Goal: Transaction & Acquisition: Obtain resource

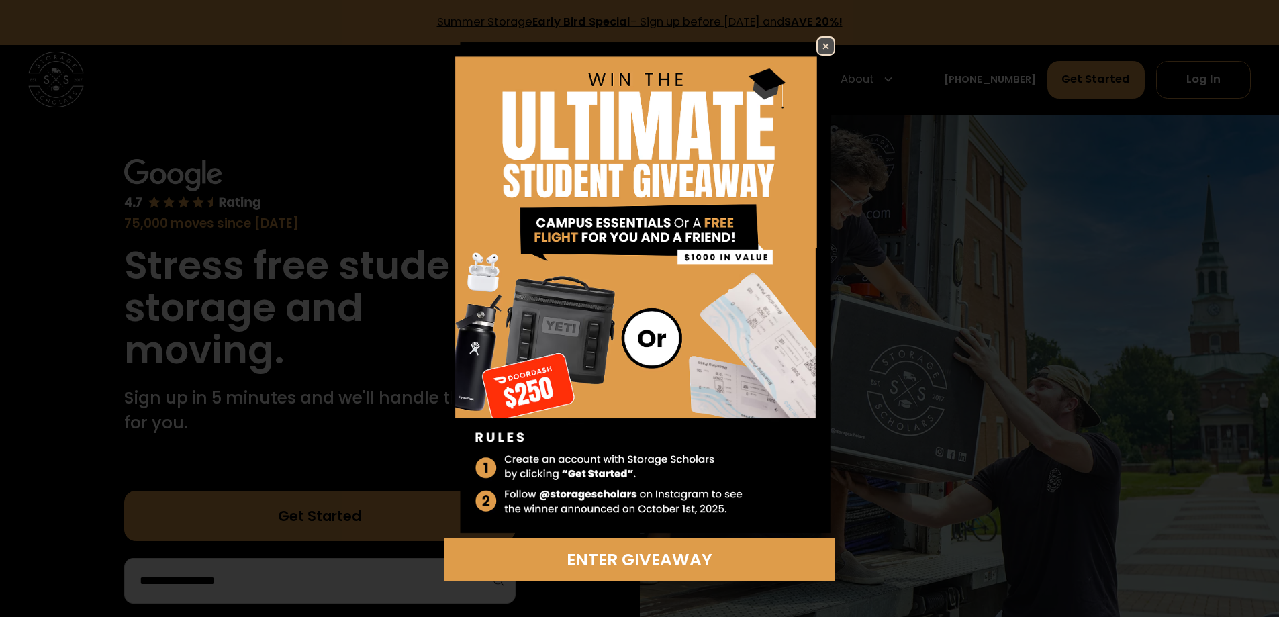
click at [830, 52] on img at bounding box center [826, 46] width 16 height 16
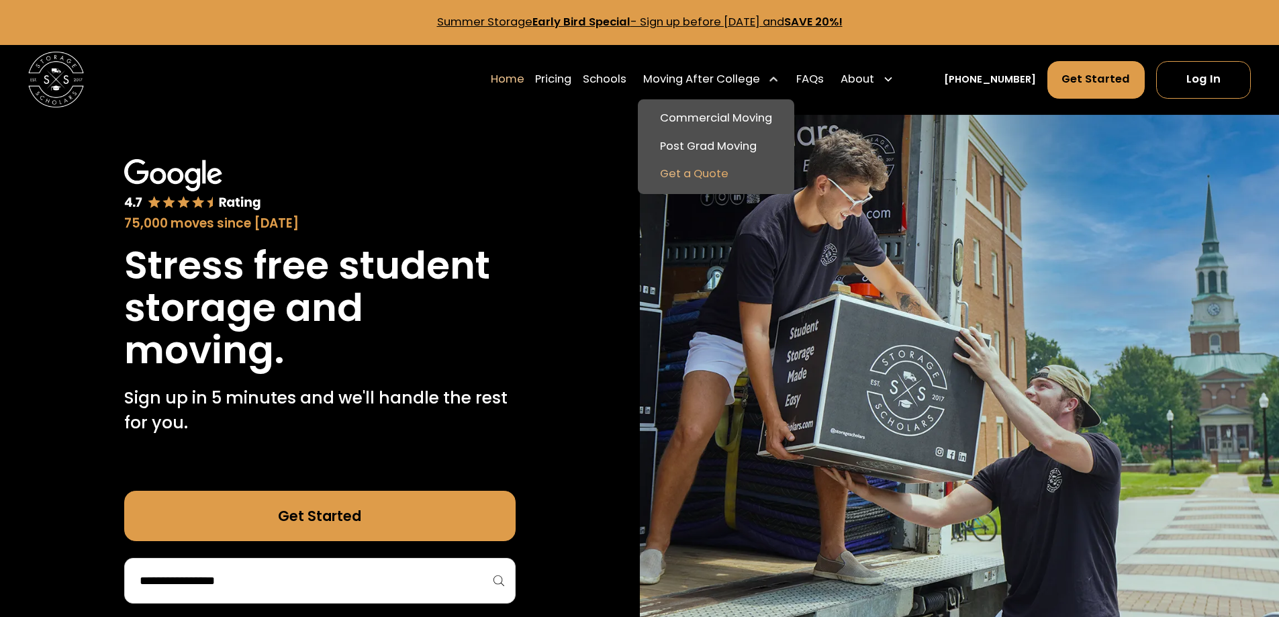
click at [736, 173] on link "Get a Quote" at bounding box center [716, 174] width 146 height 28
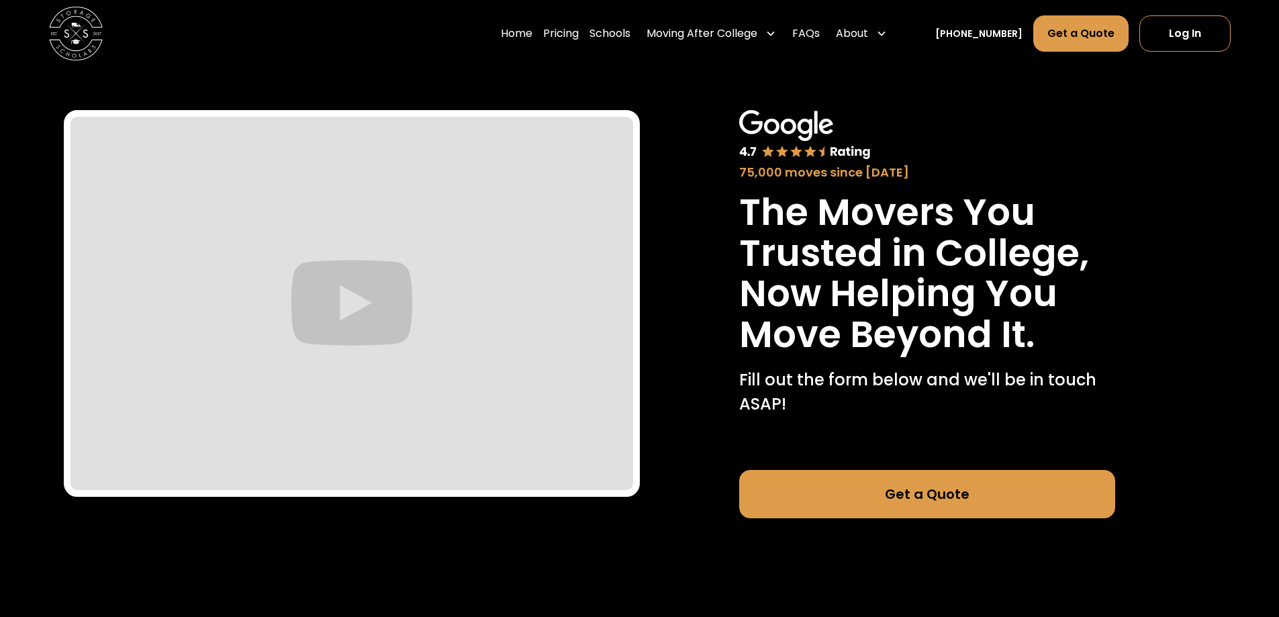
click at [919, 502] on link "Get a Quote" at bounding box center [927, 494] width 376 height 48
